Goal: Transaction & Acquisition: Book appointment/travel/reservation

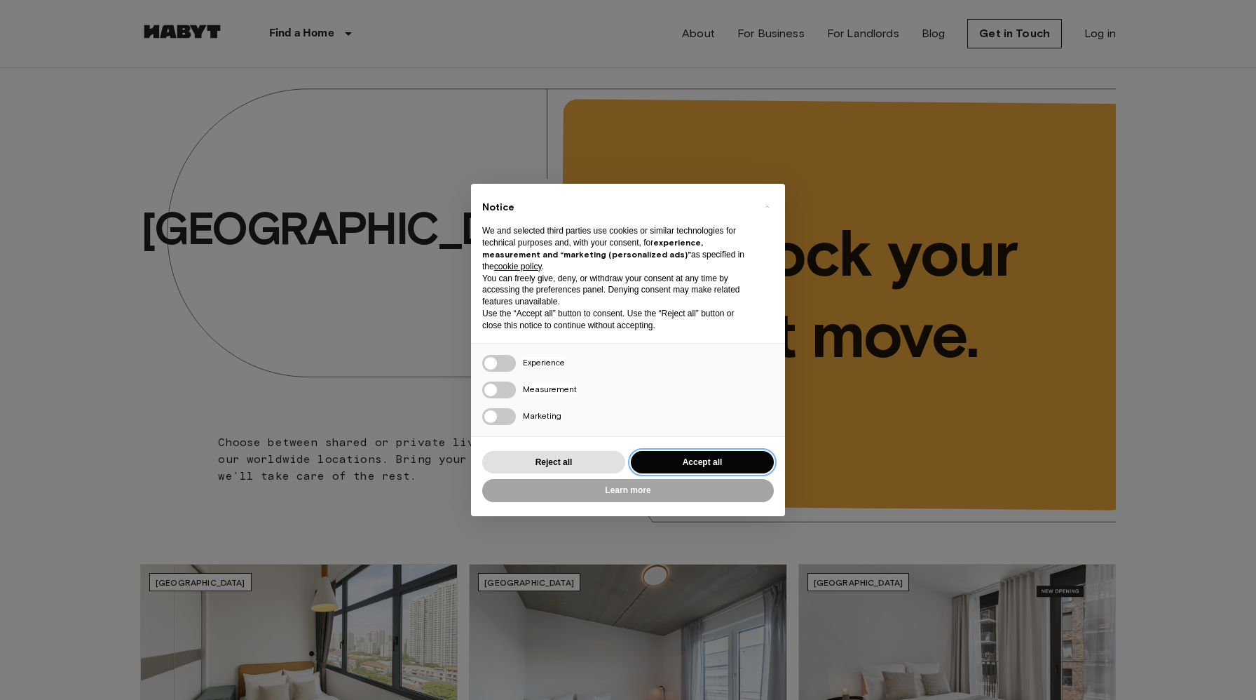
click at [648, 457] on button "Accept all" at bounding box center [702, 462] width 143 height 23
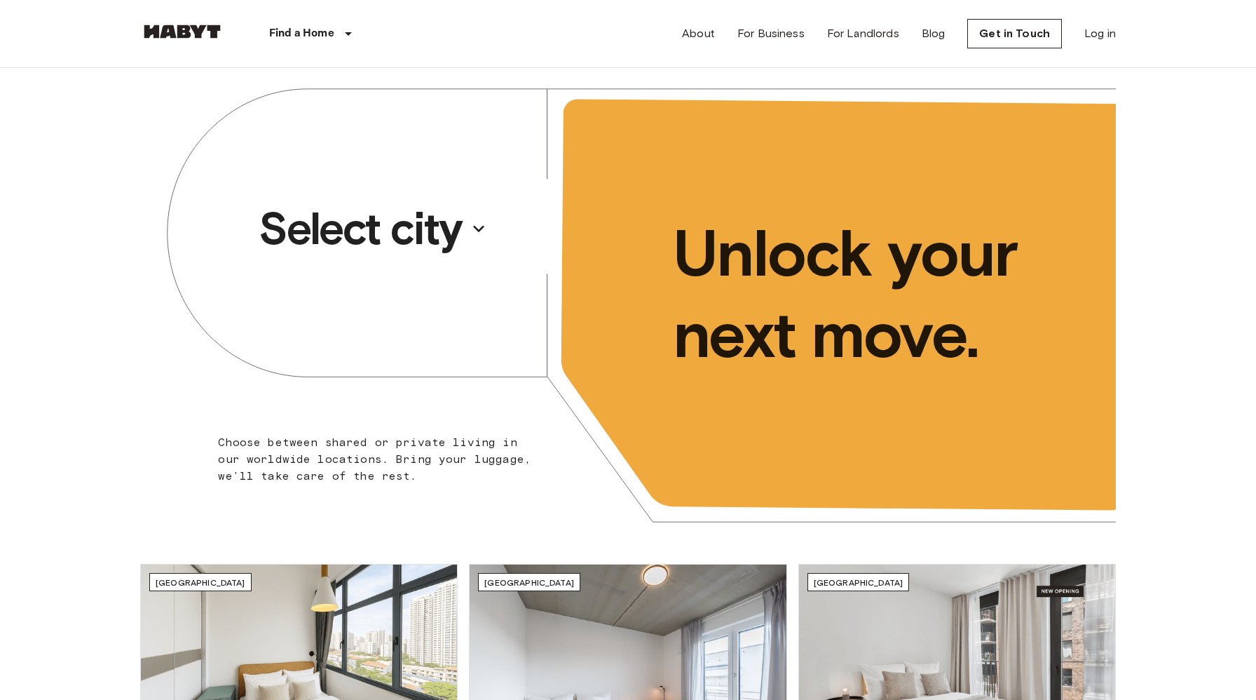
click at [400, 231] on p "Select city" at bounding box center [360, 229] width 203 height 56
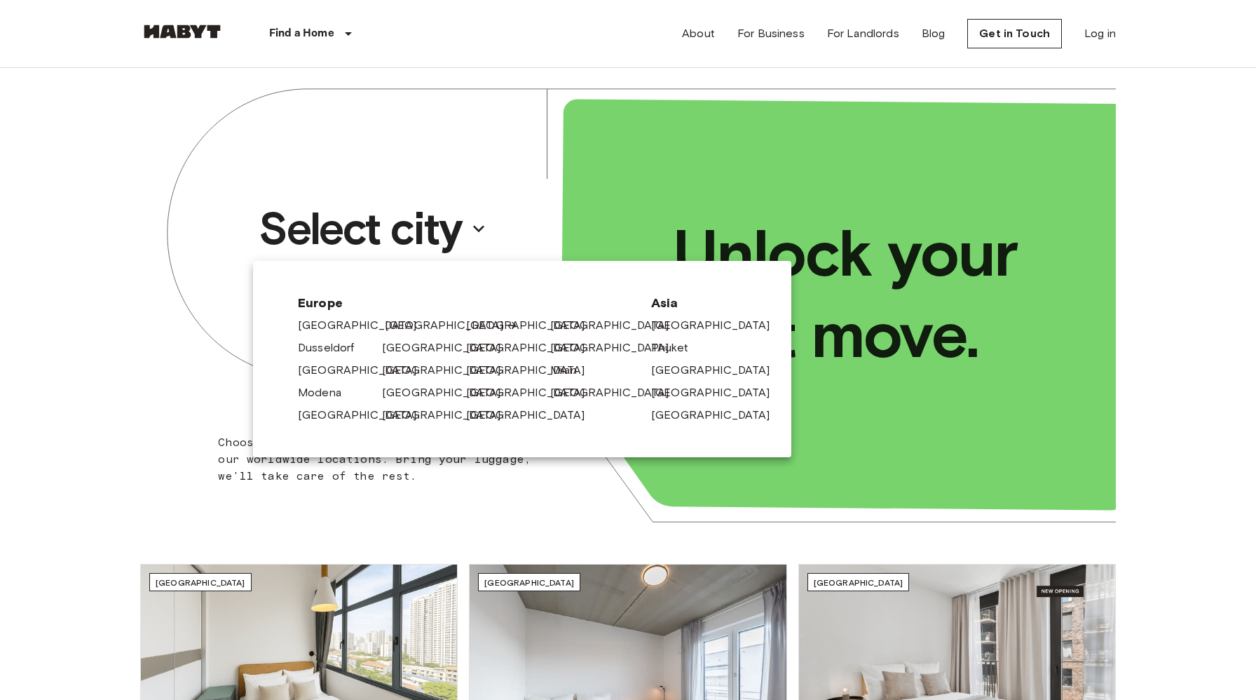
click at [400, 325] on link "[GEOGRAPHIC_DATA]" at bounding box center [451, 325] width 133 height 17
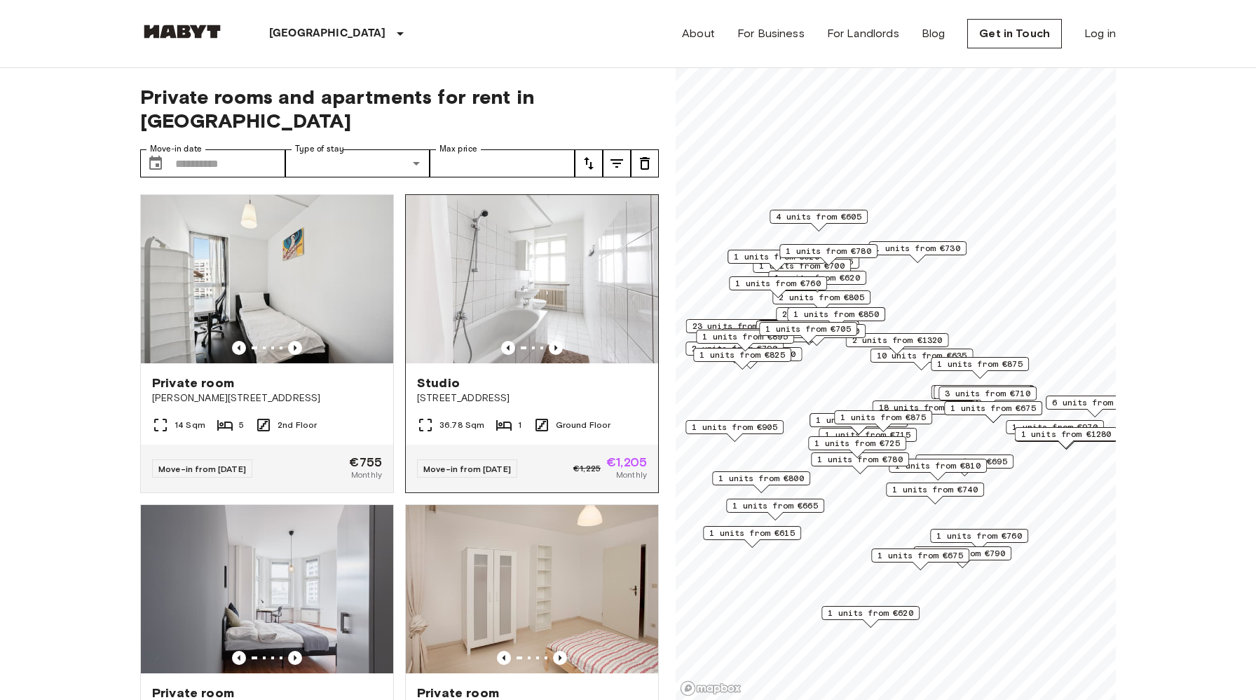
click at [517, 265] on img at bounding box center [532, 279] width 252 height 168
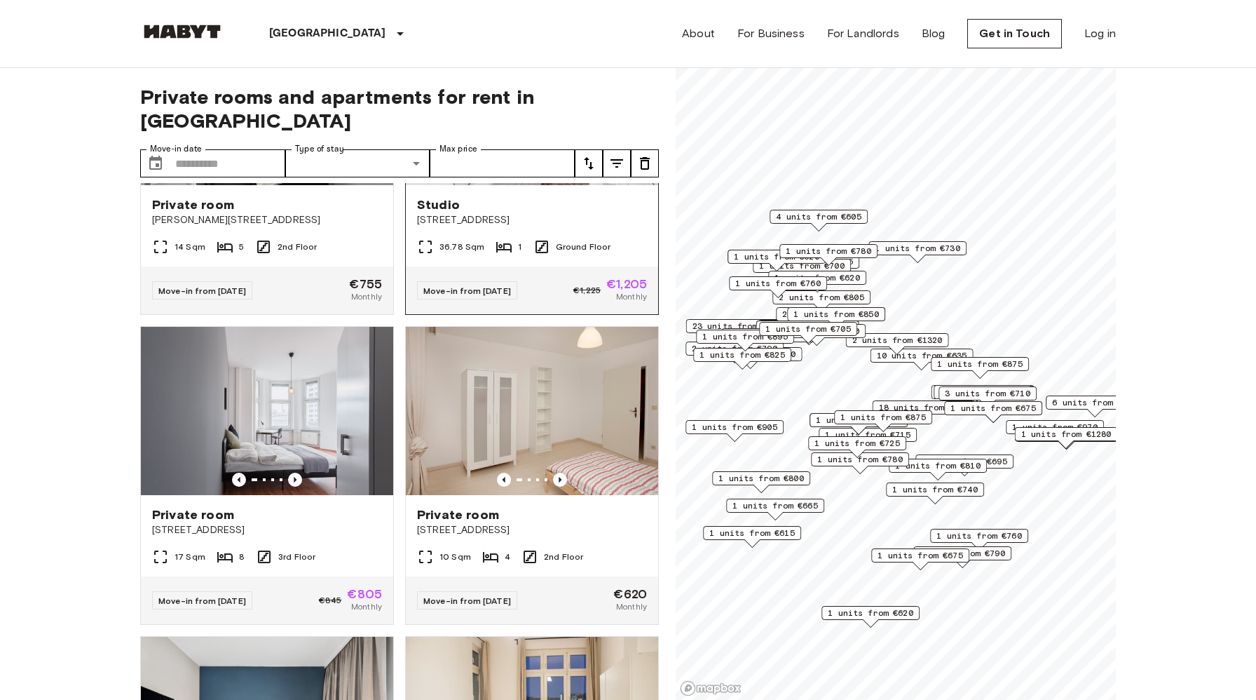
scroll to position [179, 0]
click at [251, 371] on img at bounding box center [267, 410] width 252 height 168
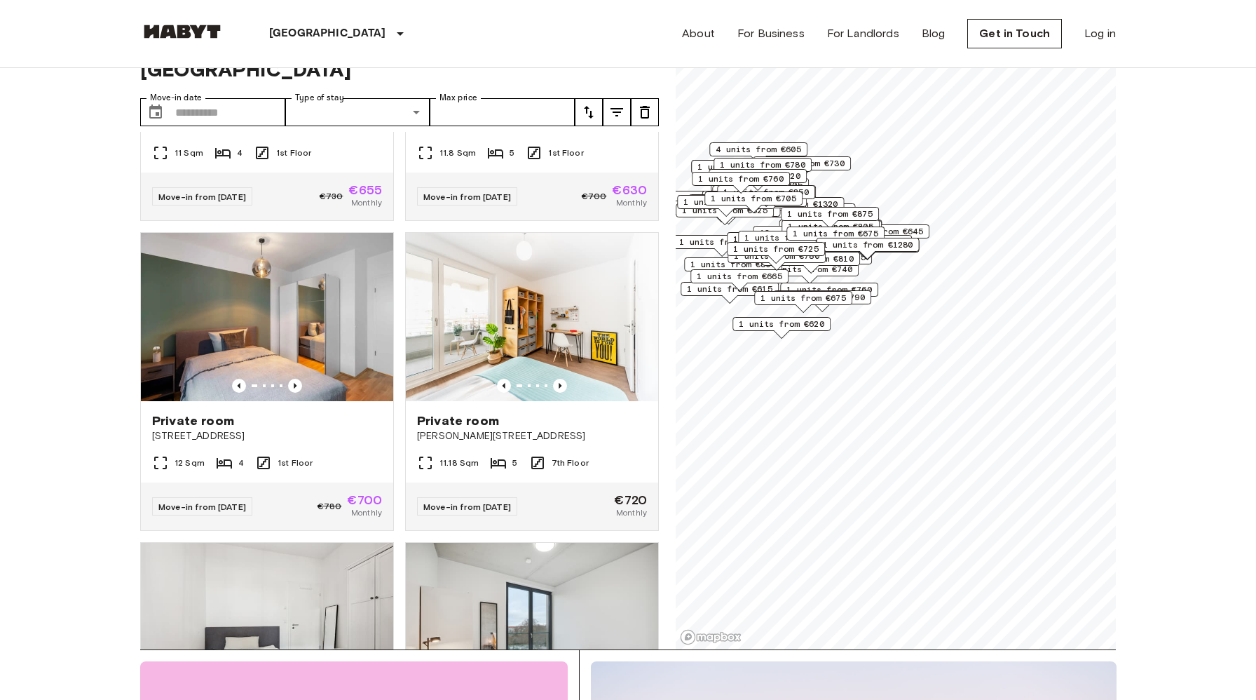
scroll to position [2403, 0]
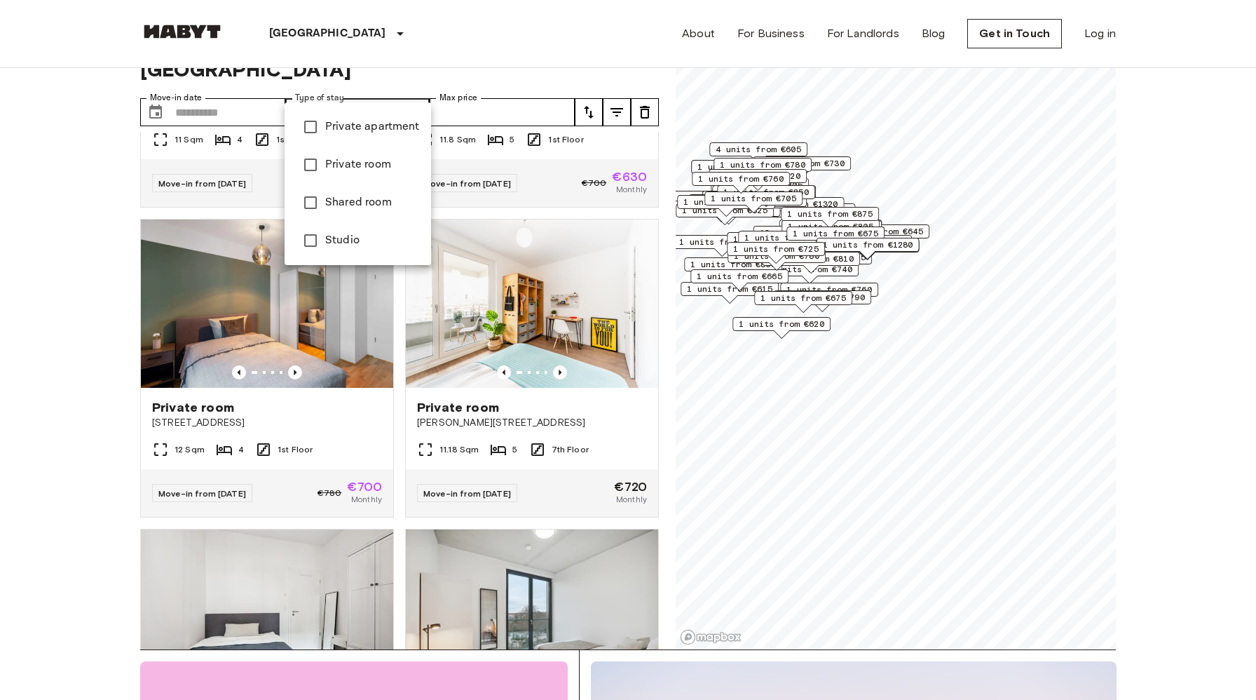
click at [330, 236] on span "Studio" at bounding box center [372, 240] width 95 height 17
type input "******"
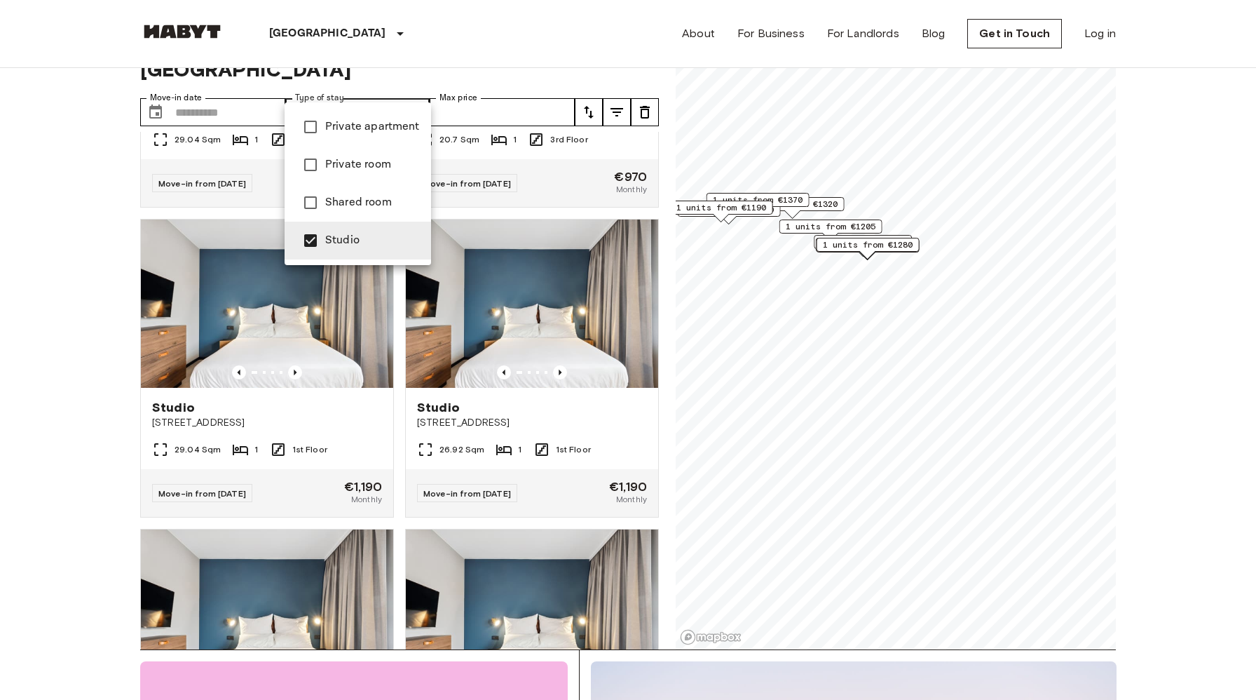
click at [46, 407] on div at bounding box center [628, 350] width 1256 height 700
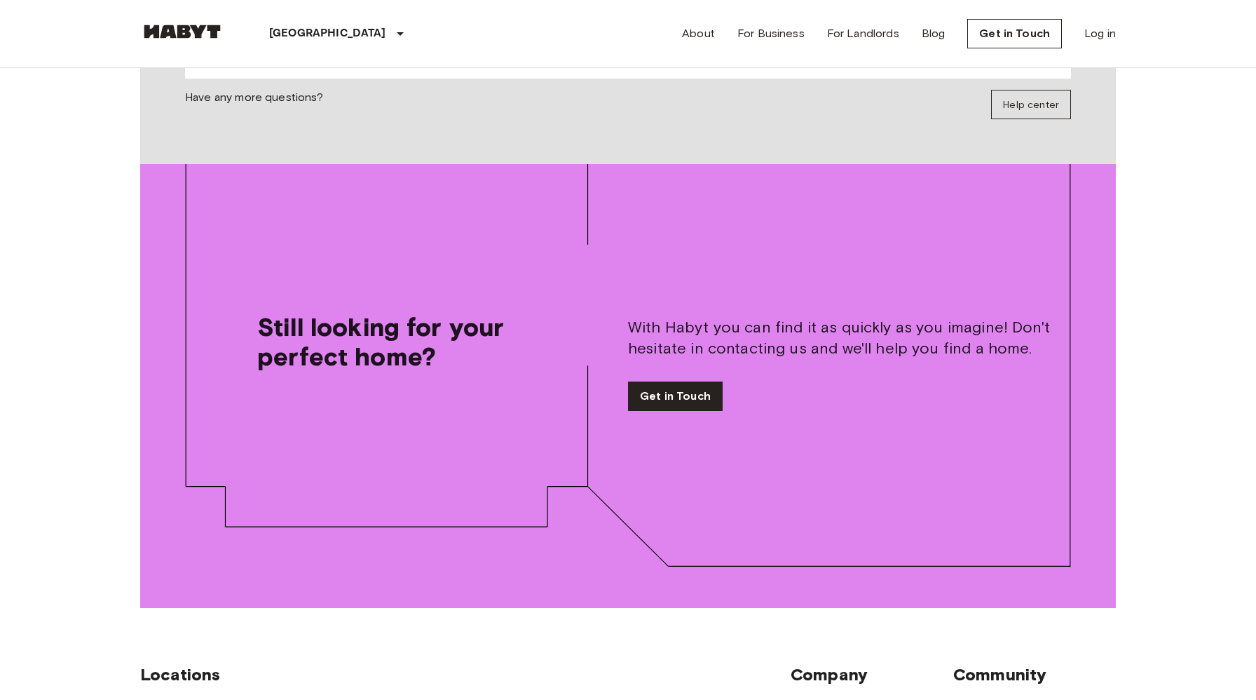
scroll to position [1749, 0]
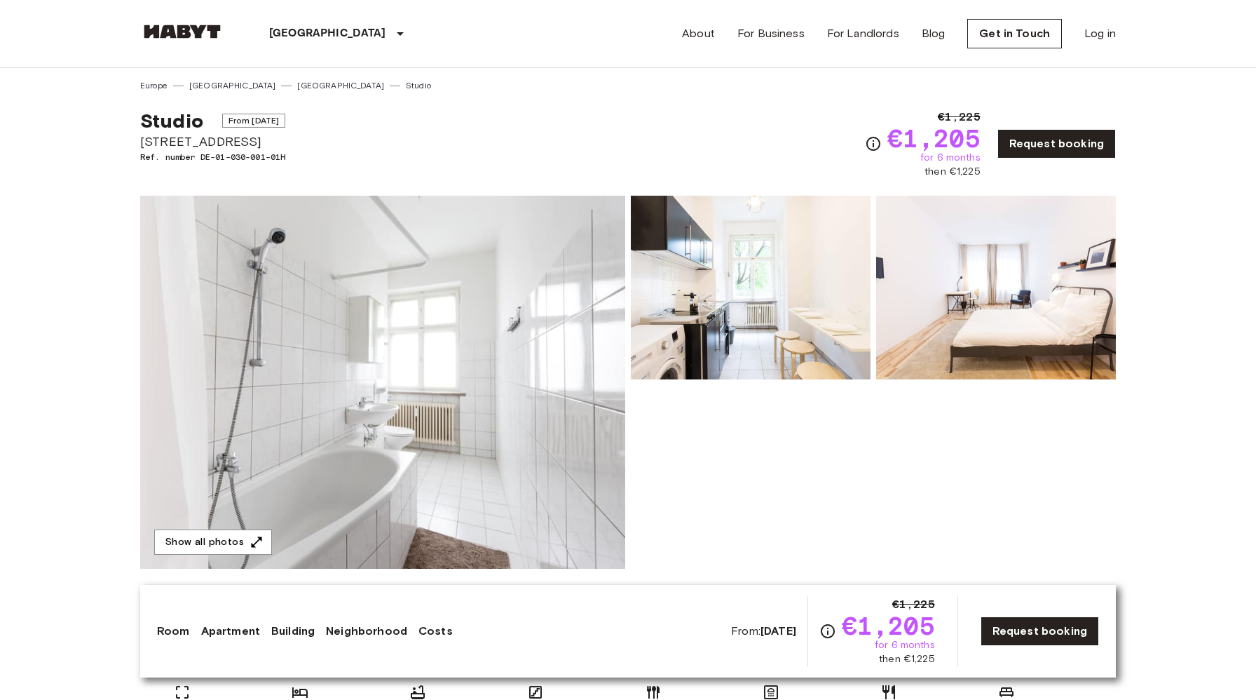
click at [517, 265] on img at bounding box center [382, 382] width 485 height 373
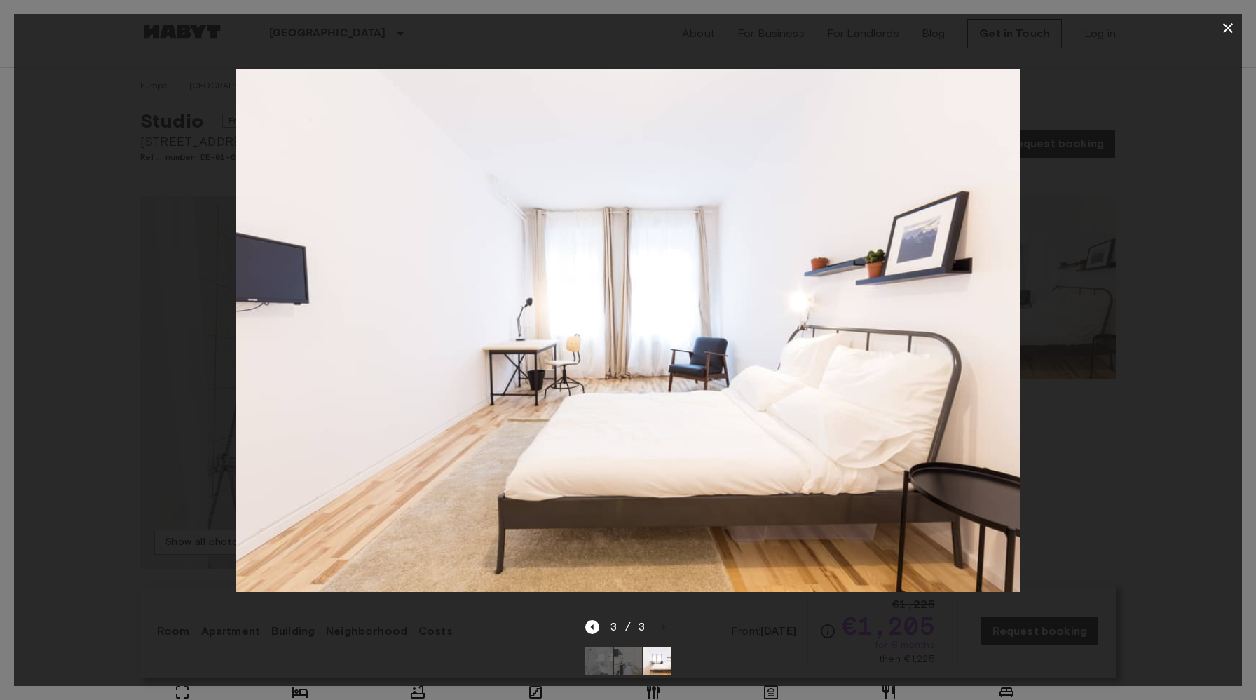
click at [1227, 27] on icon "button" at bounding box center [1228, 28] width 10 height 10
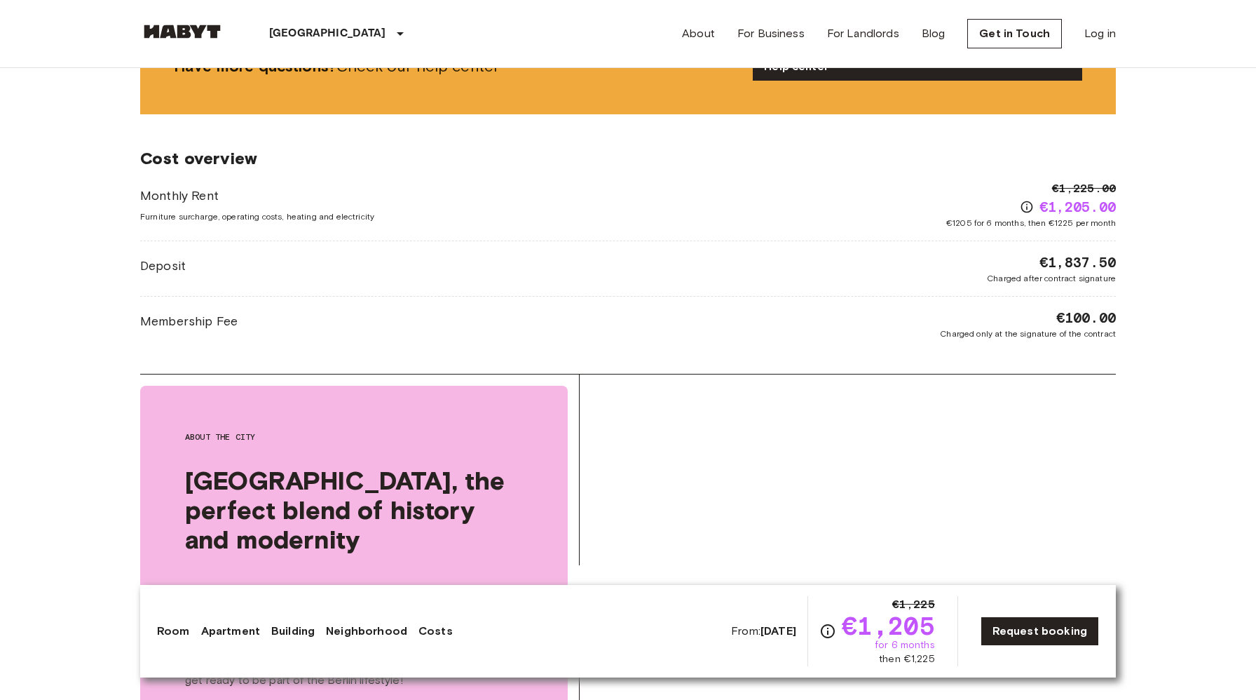
scroll to position [1357, 0]
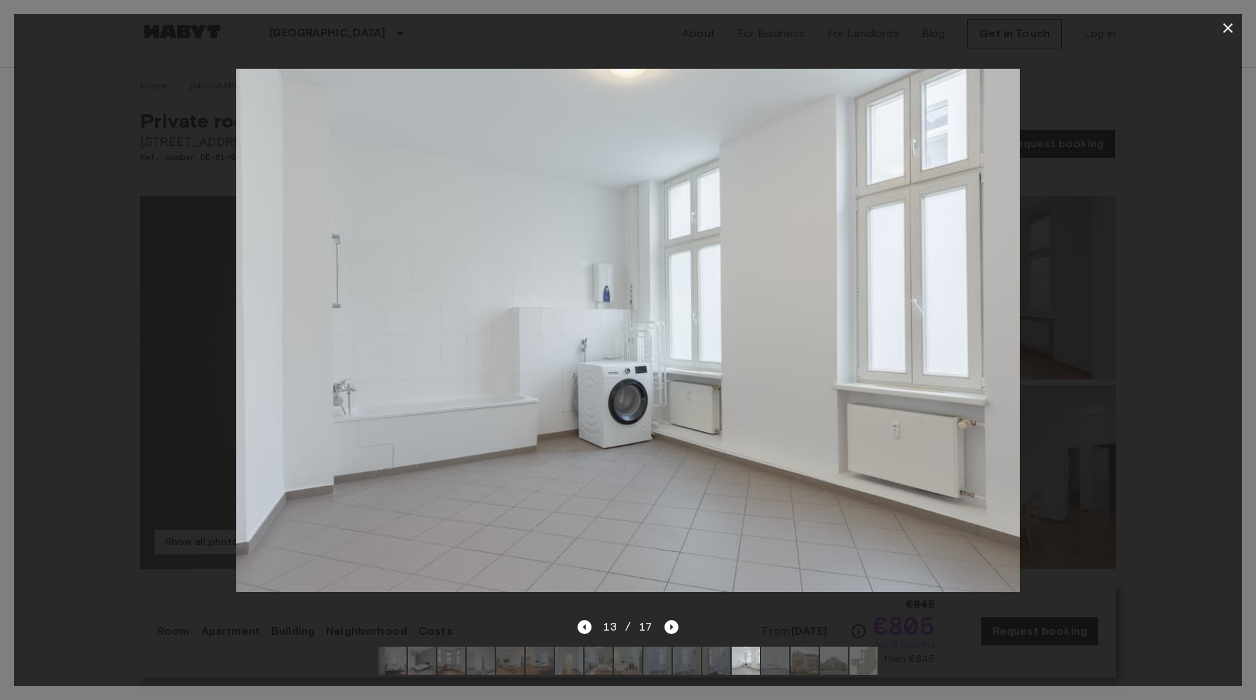
click at [1228, 28] on icon "button" at bounding box center [1228, 28] width 10 height 10
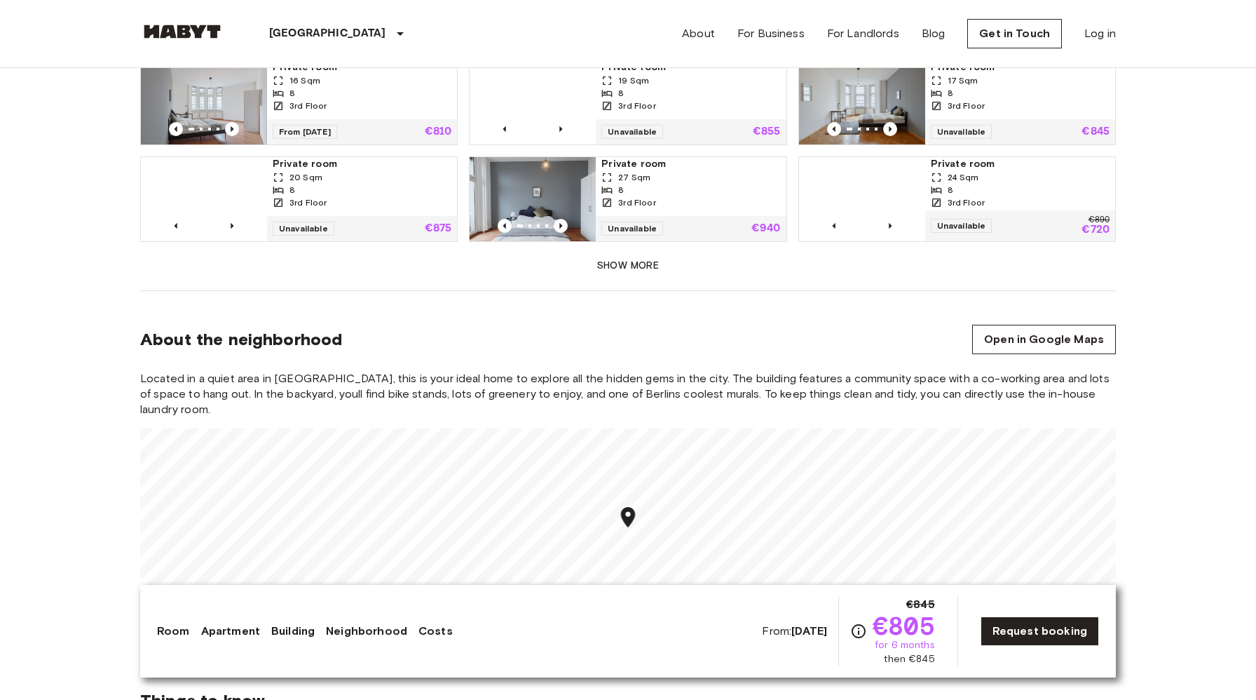
scroll to position [1040, 0]
